Goal: Information Seeking & Learning: Learn about a topic

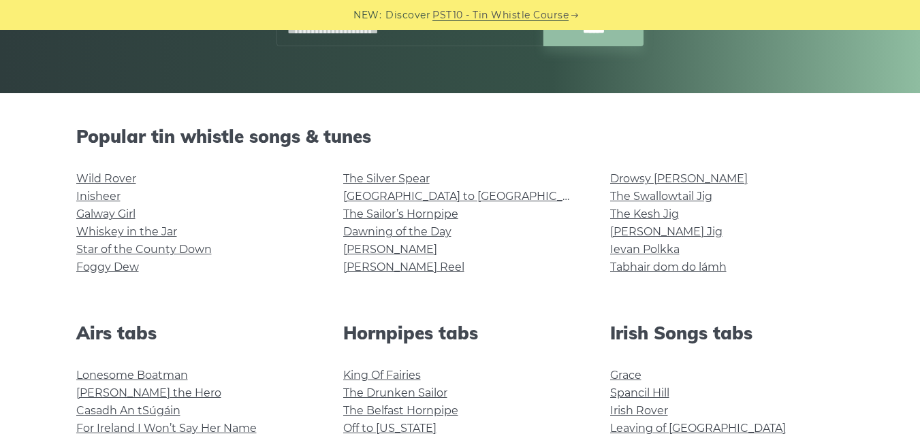
scroll to position [266, 0]
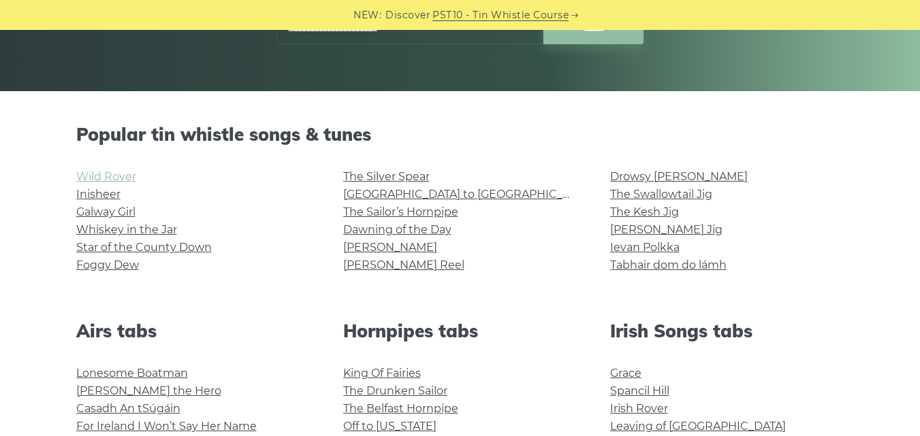
click at [110, 177] on link "Wild Rover" at bounding box center [106, 176] width 60 height 13
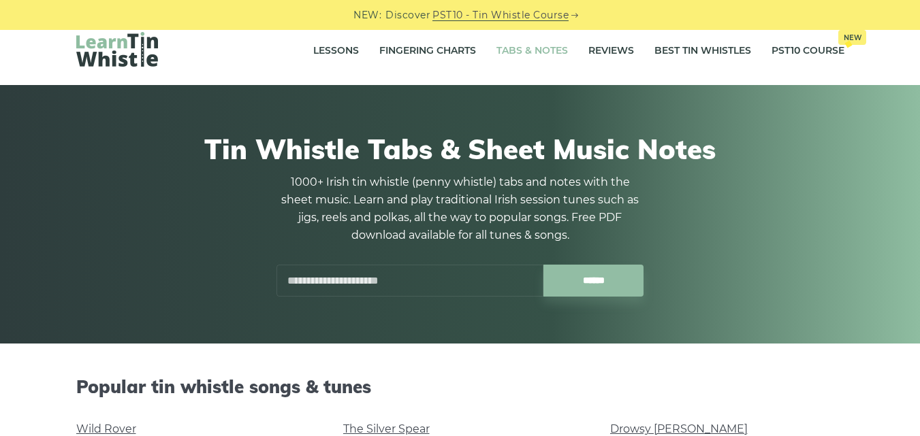
scroll to position [0, 0]
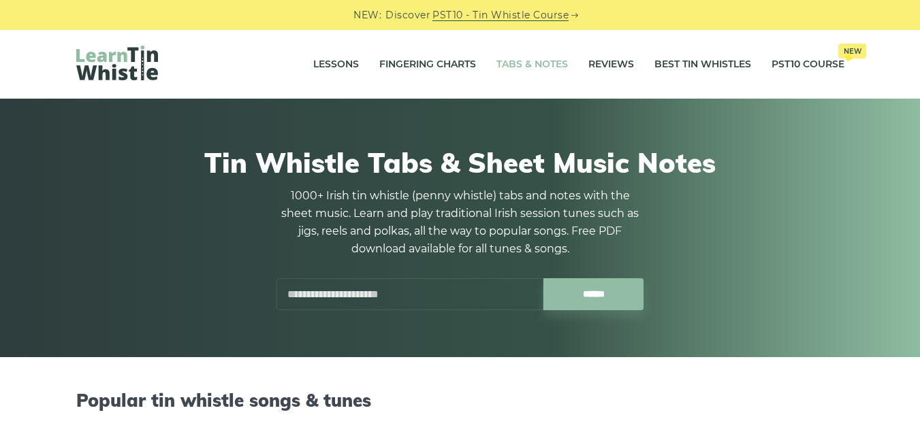
click at [530, 63] on link "Tabs & Notes" at bounding box center [531, 65] width 71 height 34
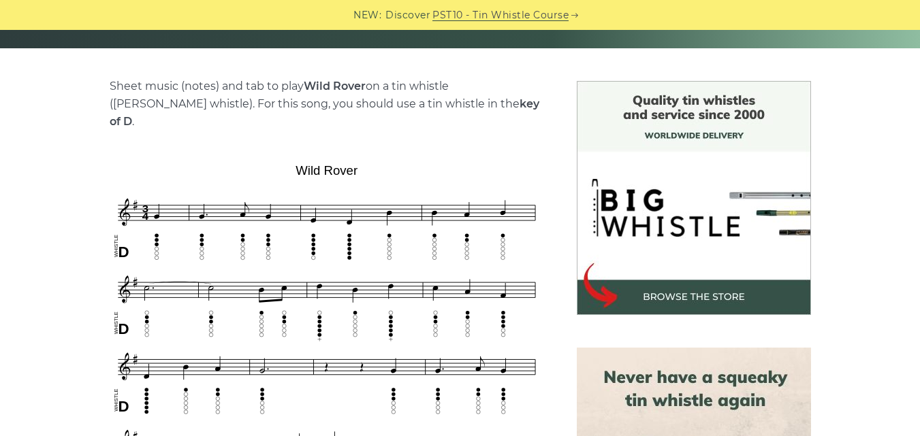
scroll to position [406, 0]
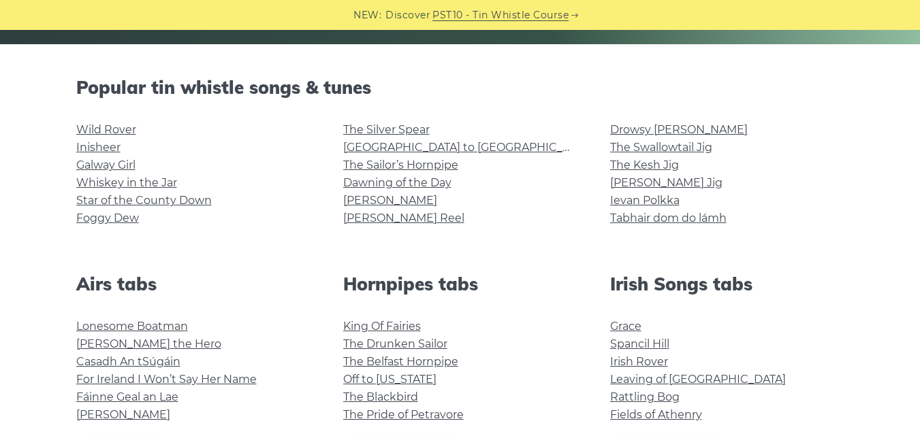
scroll to position [309, 0]
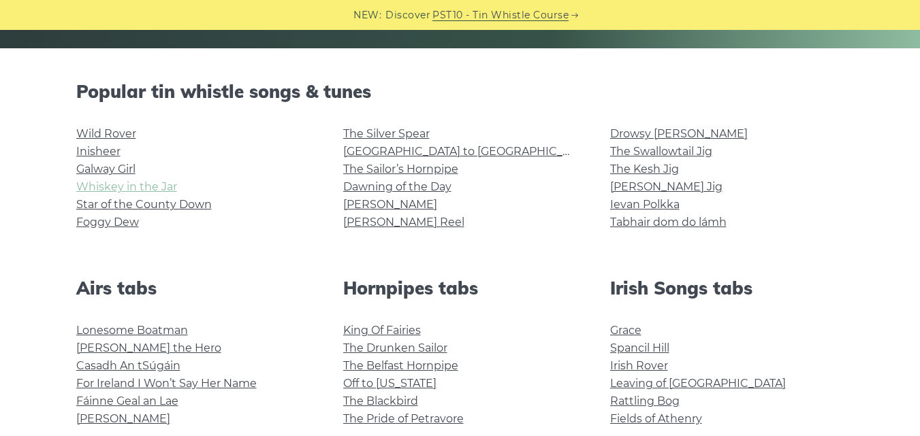
click at [139, 186] on link "Whiskey in the Jar" at bounding box center [126, 186] width 101 height 13
